Goal: Unclear

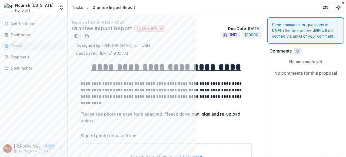
scroll to position [323, 0]
